Goal: Information Seeking & Learning: Learn about a topic

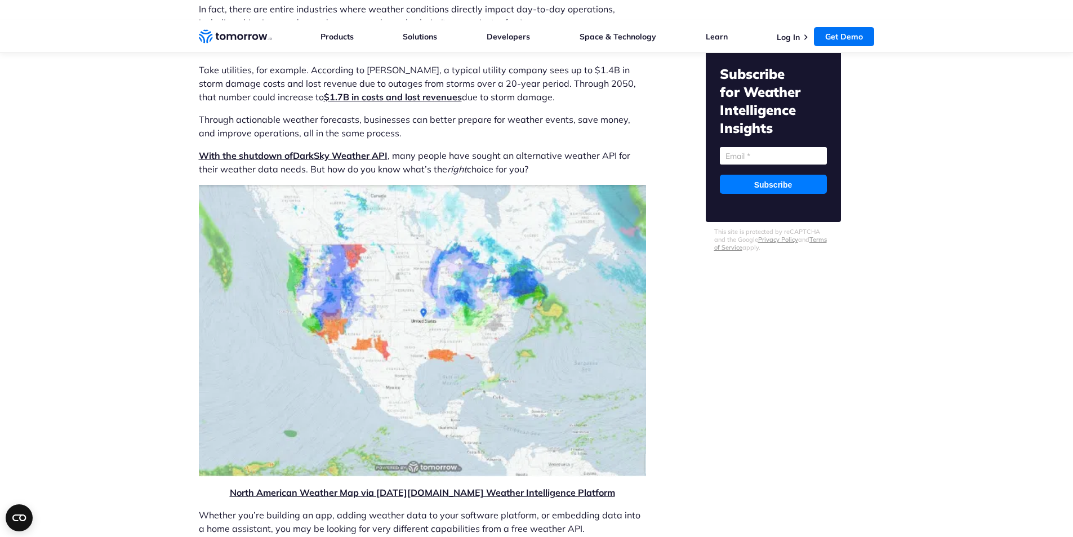
scroll to position [679, 0]
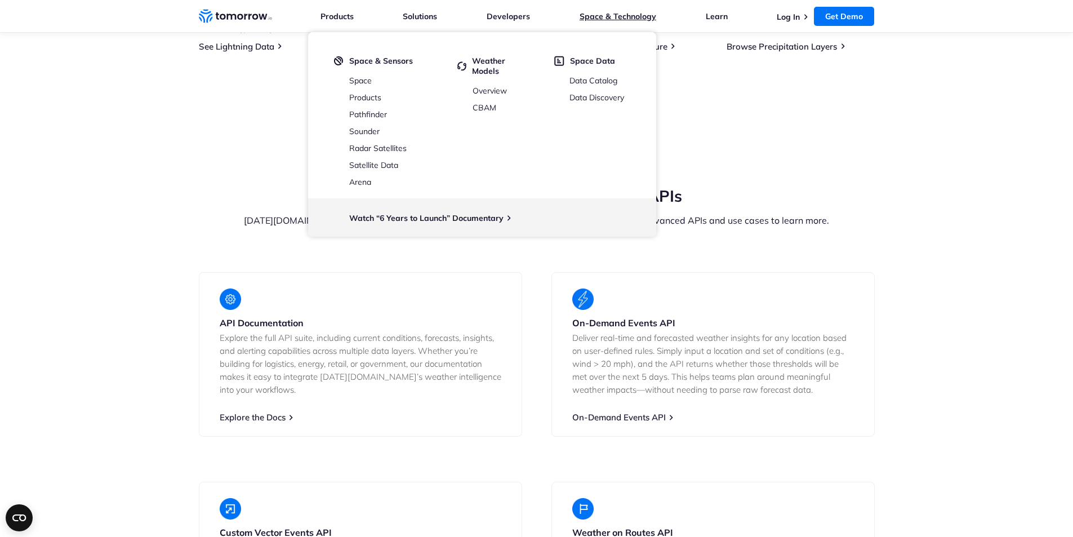
scroll to position [1952, 0]
